Goal: Information Seeking & Learning: Learn about a topic

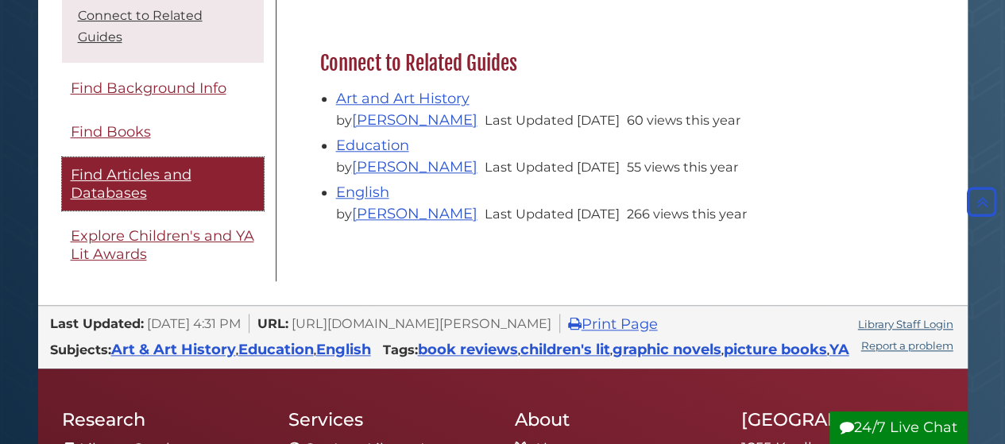
scroll to position [813, 0]
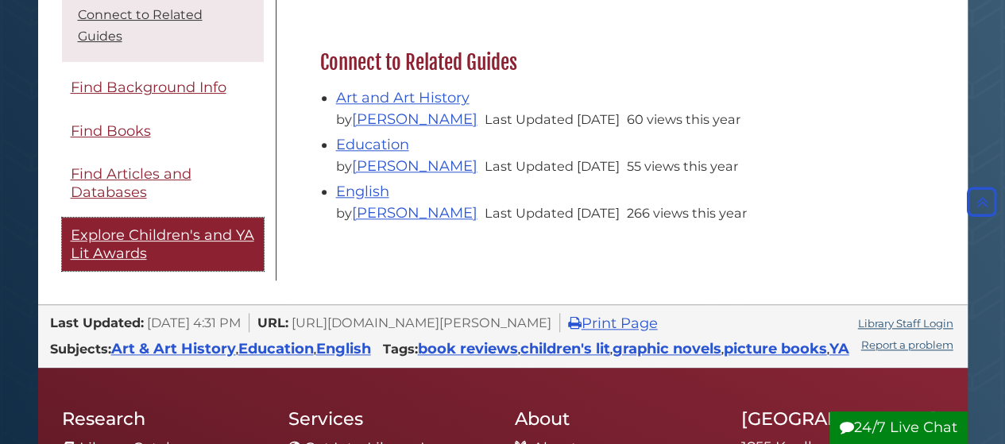
click at [121, 255] on span "Explore Children's and YA Lit Awards" at bounding box center [163, 244] width 184 height 36
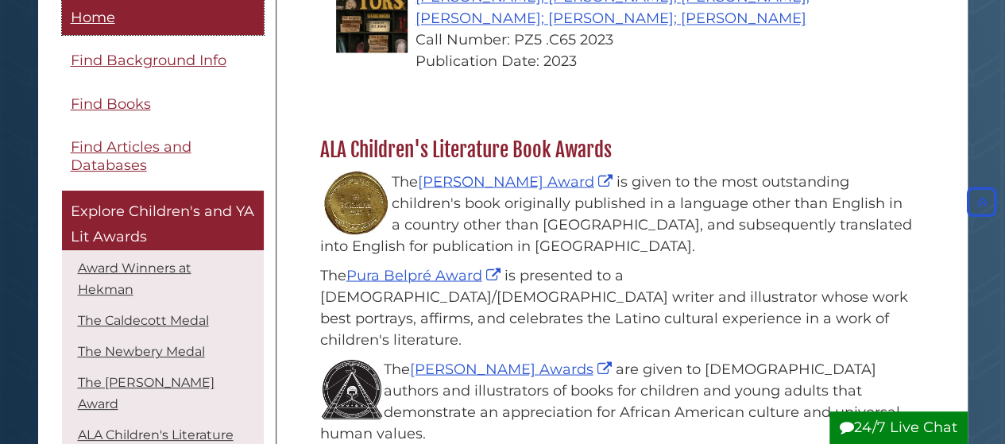
scroll to position [1358, 0]
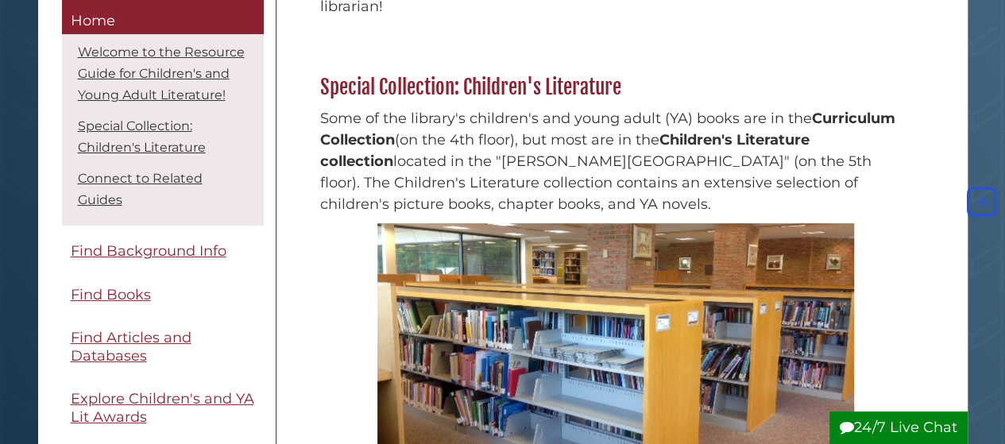
scroll to position [238, 0]
